Goal: Use online tool/utility: Utilize a website feature to perform a specific function

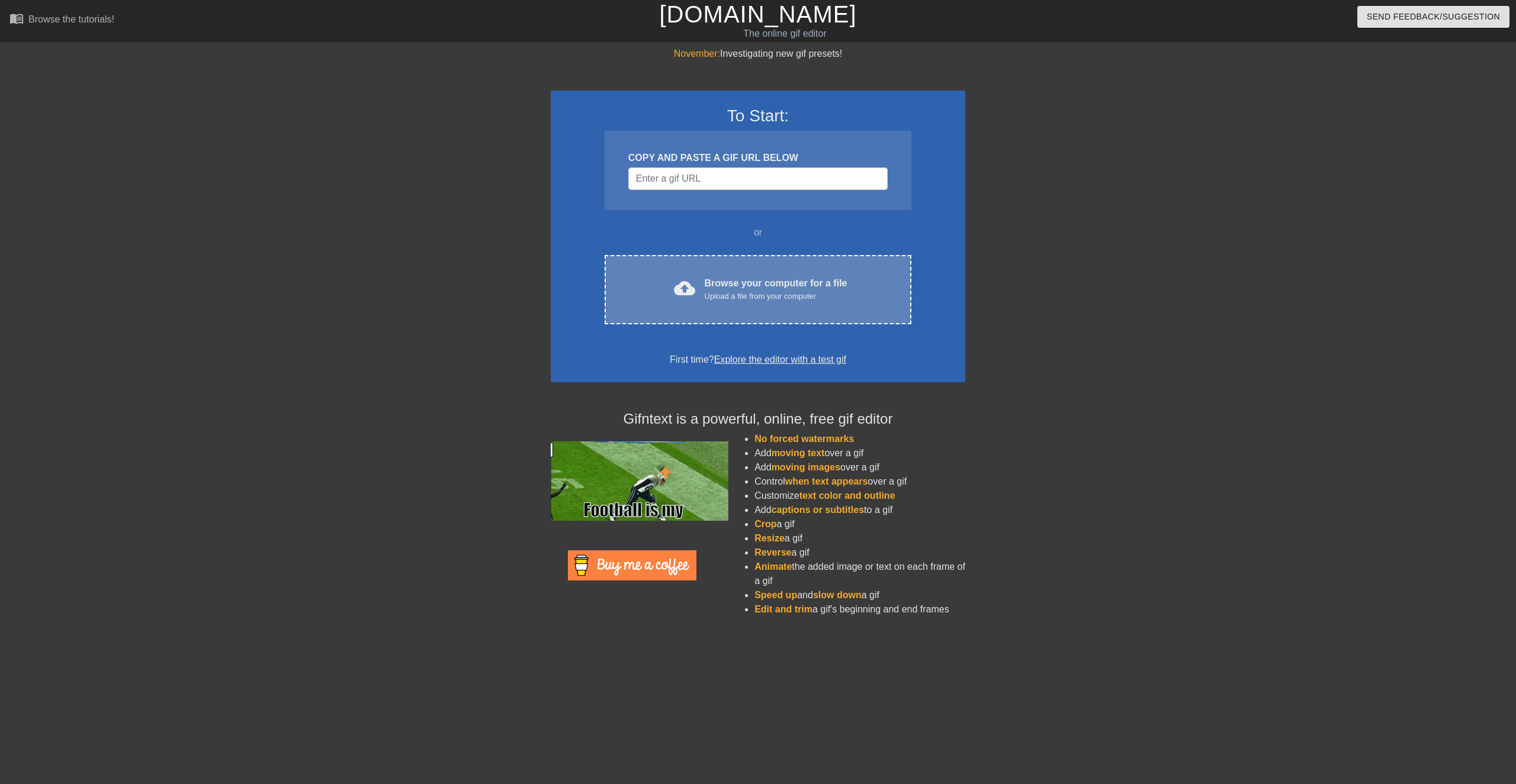
click at [834, 289] on div "Browse your computer for a file Upload a file from your computer" at bounding box center [776, 289] width 143 height 26
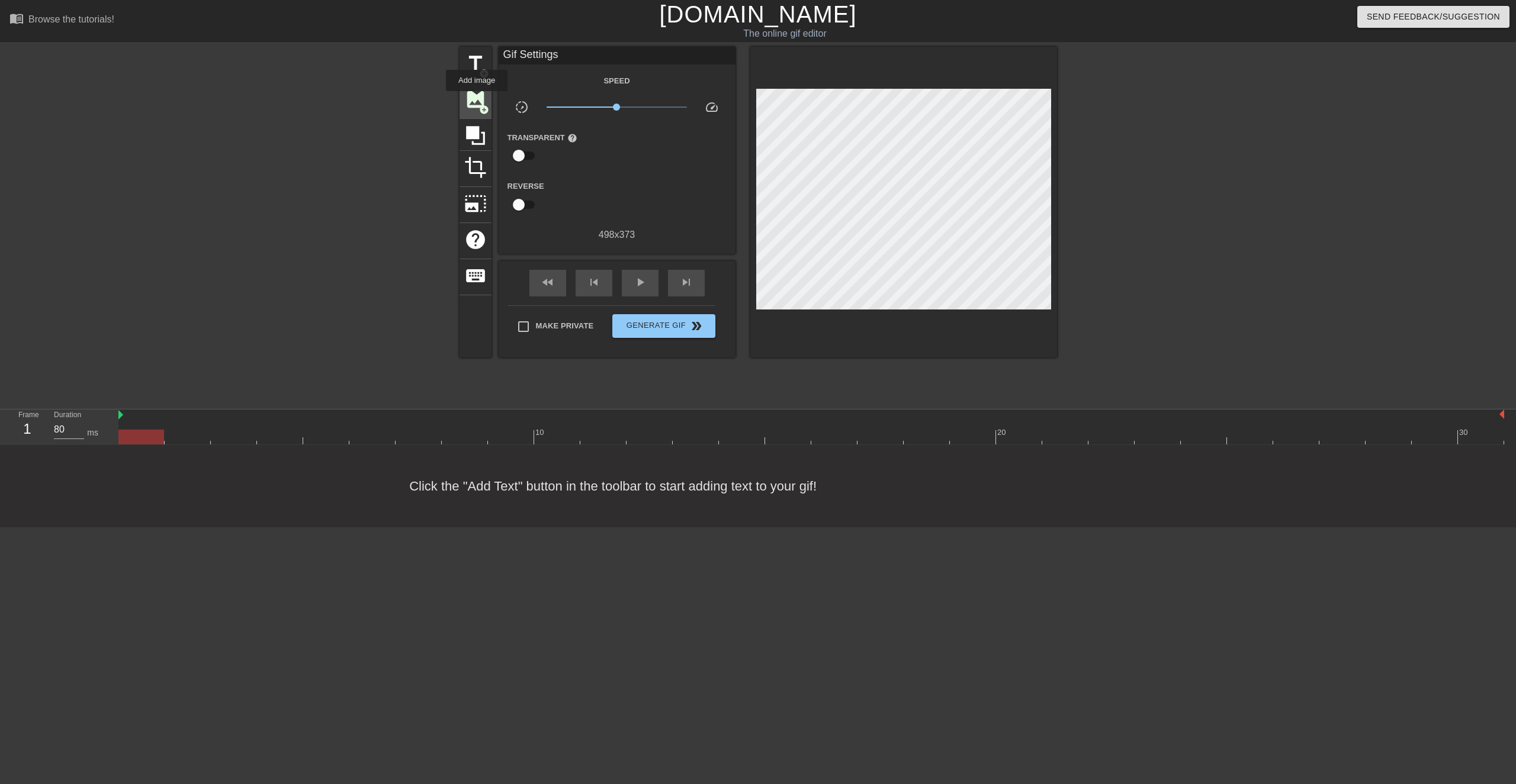
click at [477, 100] on span "image" at bounding box center [476, 100] width 22 height 22
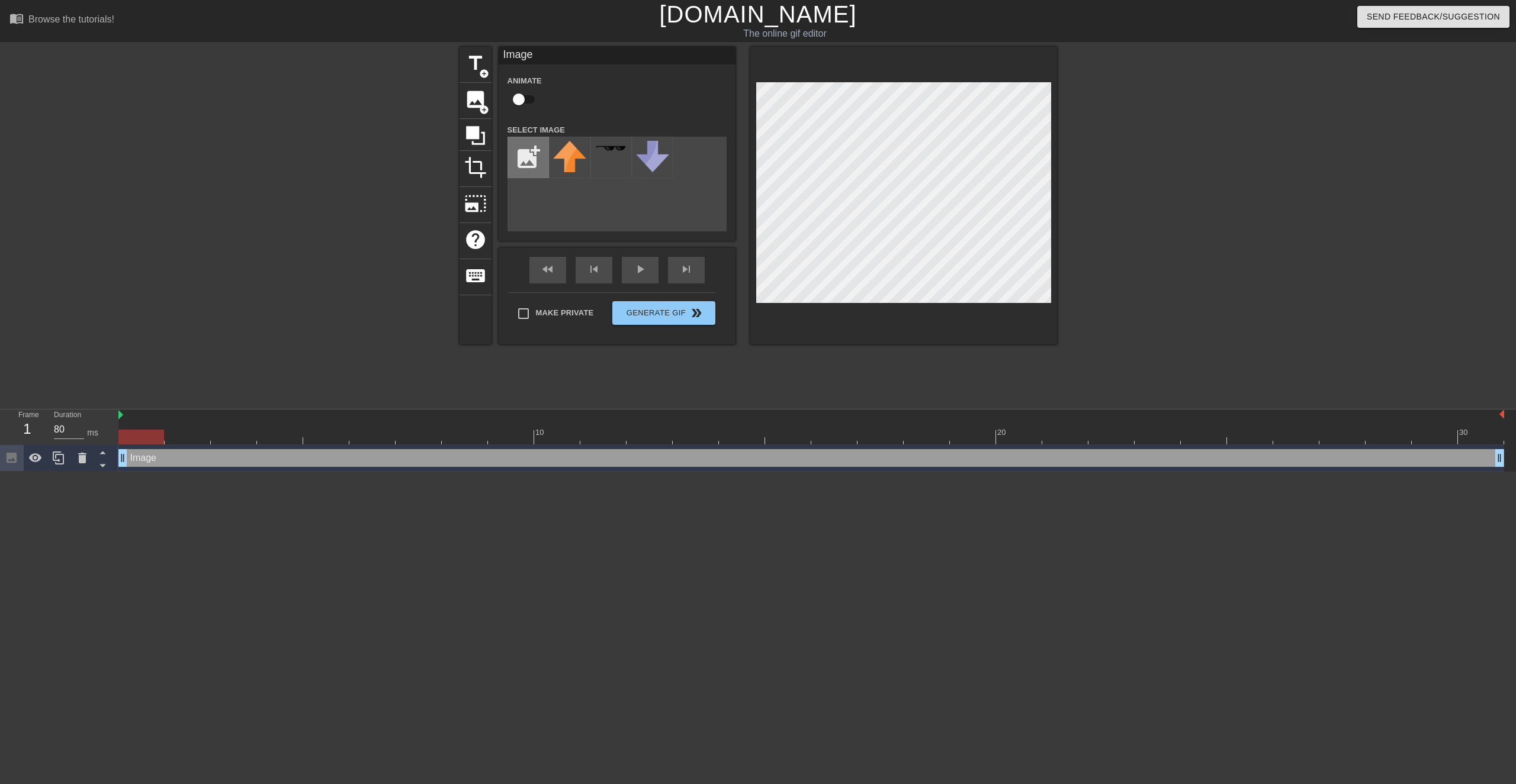
click at [544, 161] on input "file" at bounding box center [528, 158] width 40 height 40
type input "C:\fakepath\sad_nima-modified.png"
click at [567, 162] on img at bounding box center [569, 157] width 33 height 33
click at [685, 315] on button "Generate Gif double_arrow" at bounding box center [664, 313] width 103 height 24
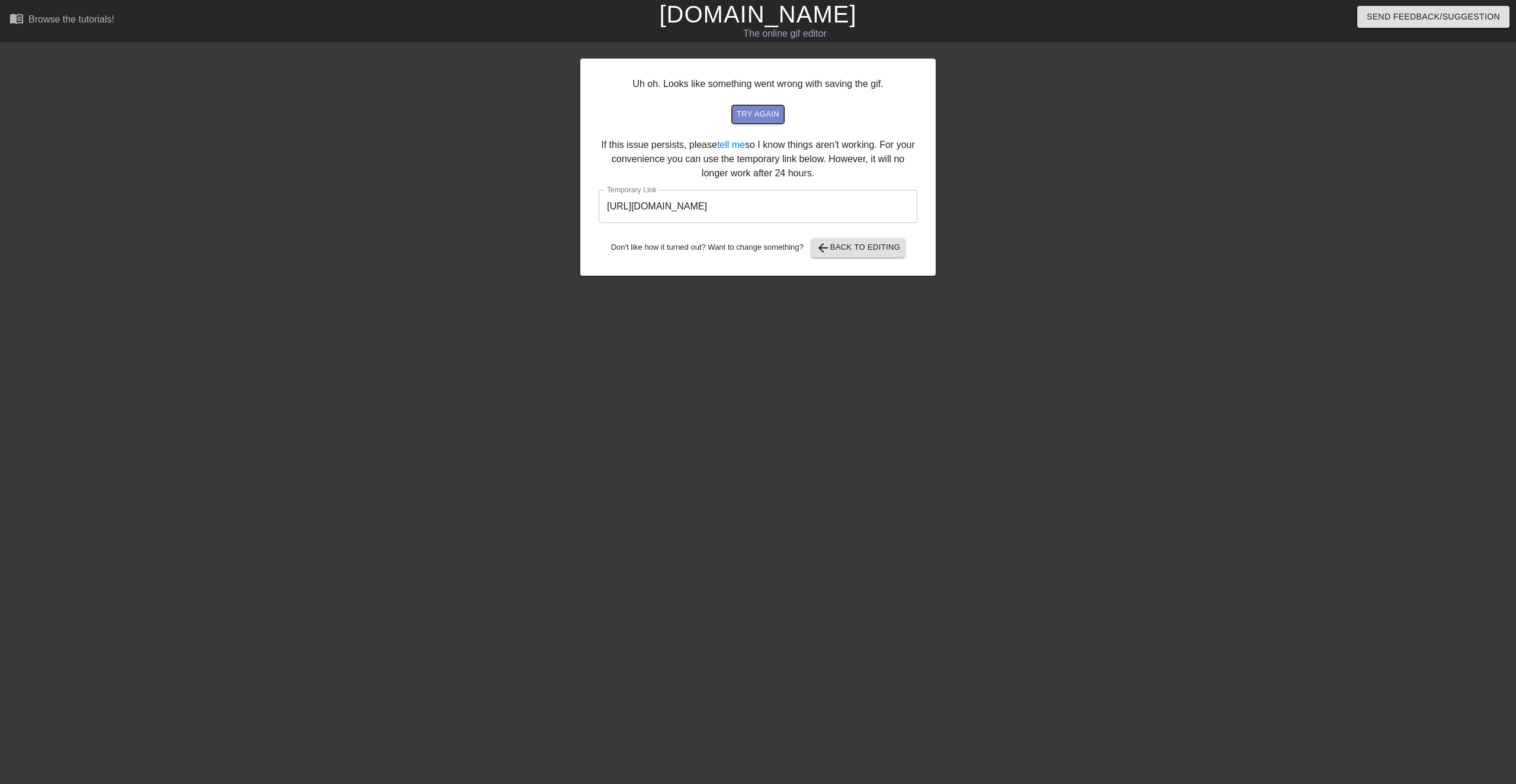
click at [772, 112] on span "try again" at bounding box center [758, 115] width 42 height 13
click at [848, 248] on span "arrow_back Back to Editing" at bounding box center [859, 248] width 85 height 14
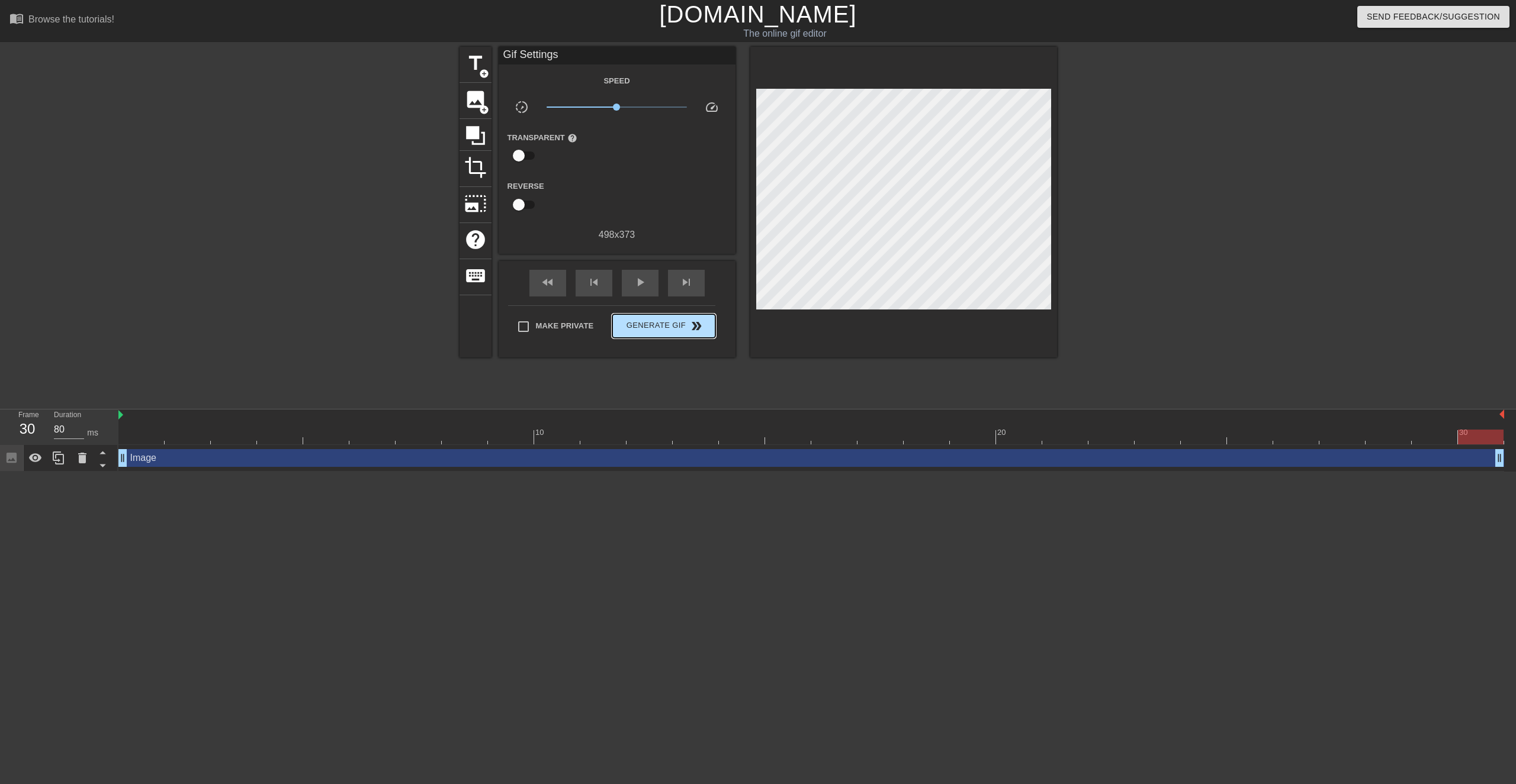
click at [677, 313] on div "Make Private Generate Gif double_arrow" at bounding box center [612, 329] width 208 height 47
click at [644, 332] on span "Generate Gif double_arrow" at bounding box center [663, 326] width 93 height 14
